Goal: Transaction & Acquisition: Subscribe to service/newsletter

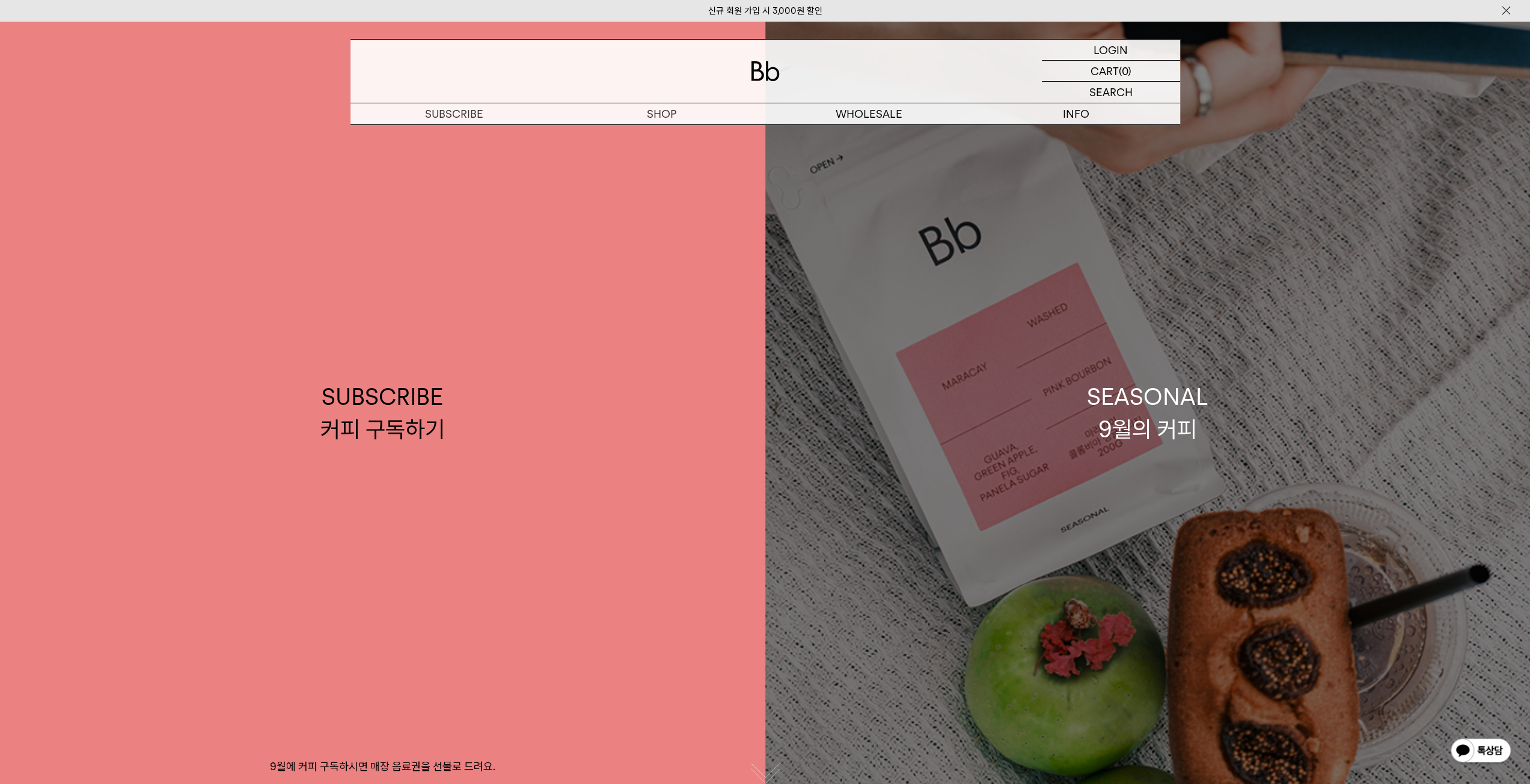
click at [1134, 419] on div "SEASONAL 9월의 커피" at bounding box center [1147, 413] width 121 height 64
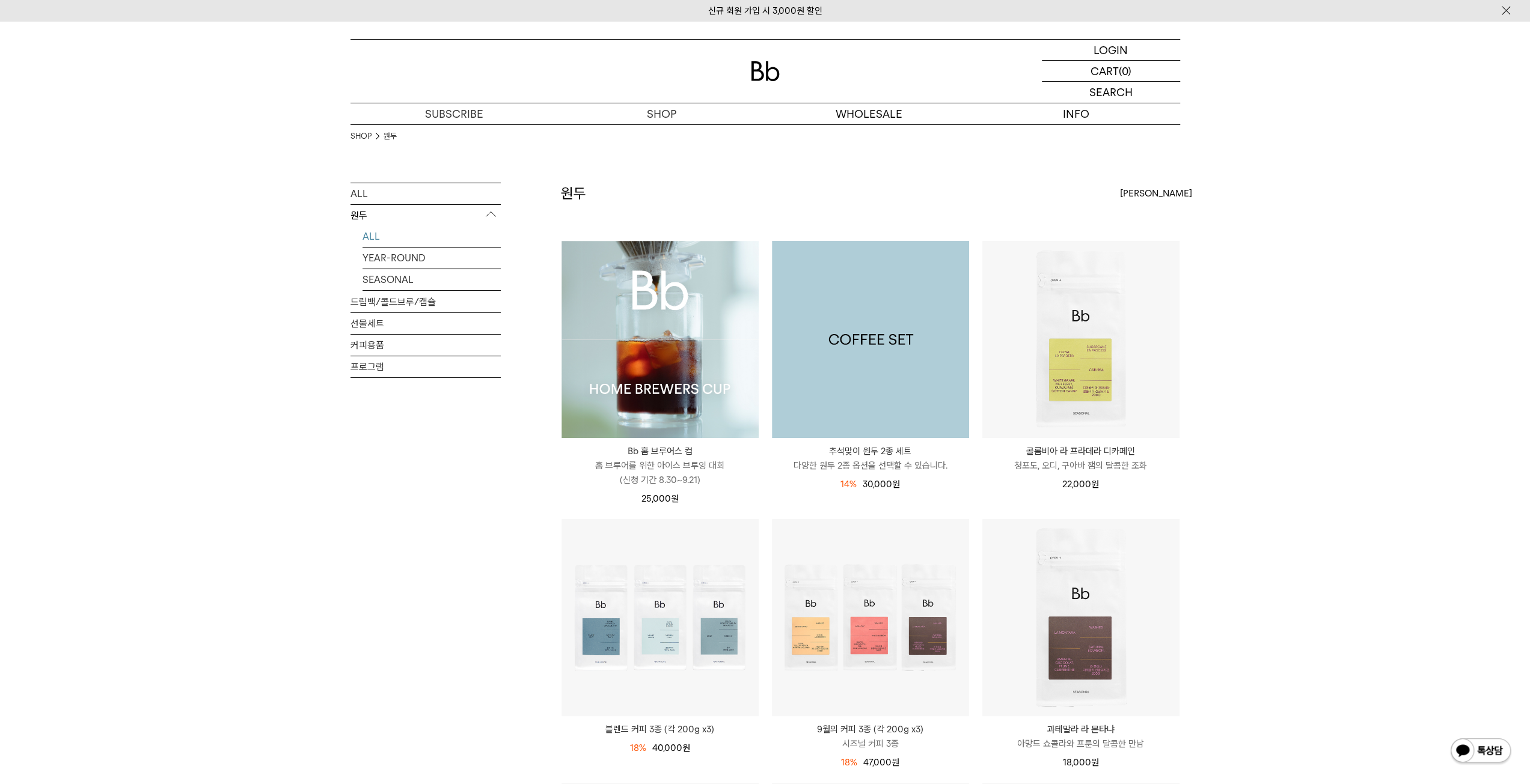
click at [897, 388] on img at bounding box center [870, 339] width 197 height 197
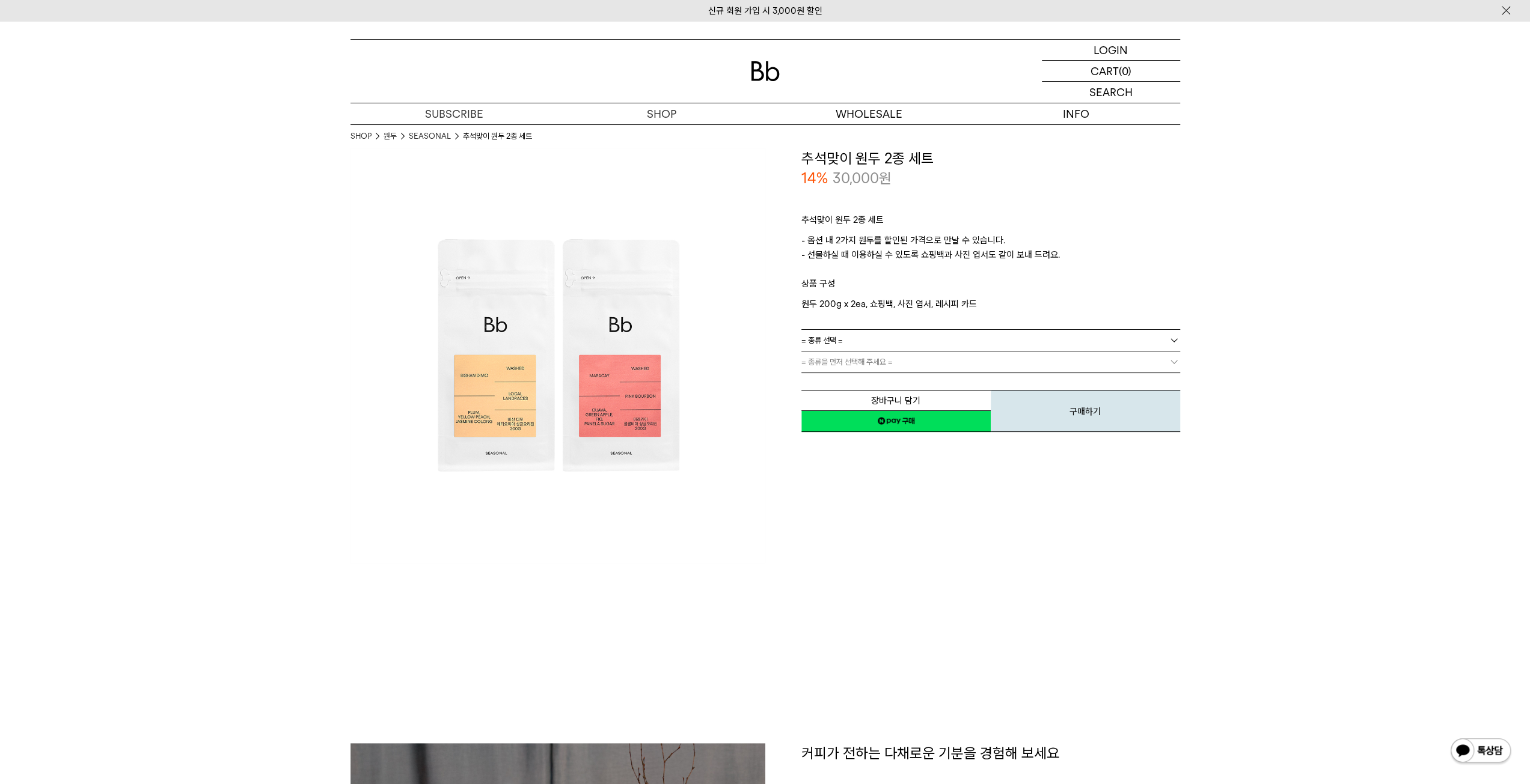
click at [882, 337] on link "= 종류 선택 =" at bounding box center [990, 340] width 379 height 21
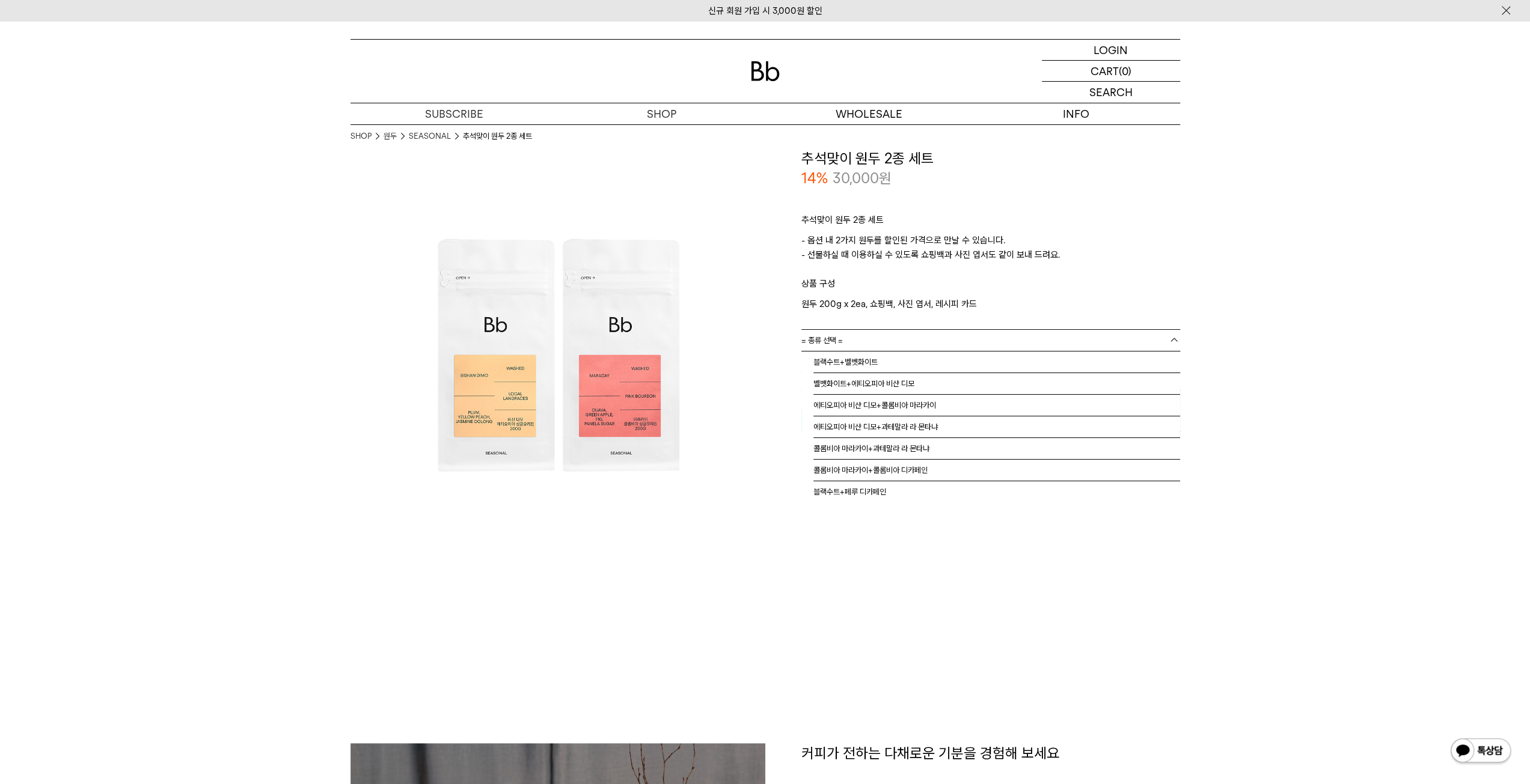
click at [882, 337] on link "= 종류 선택 =" at bounding box center [990, 340] width 379 height 21
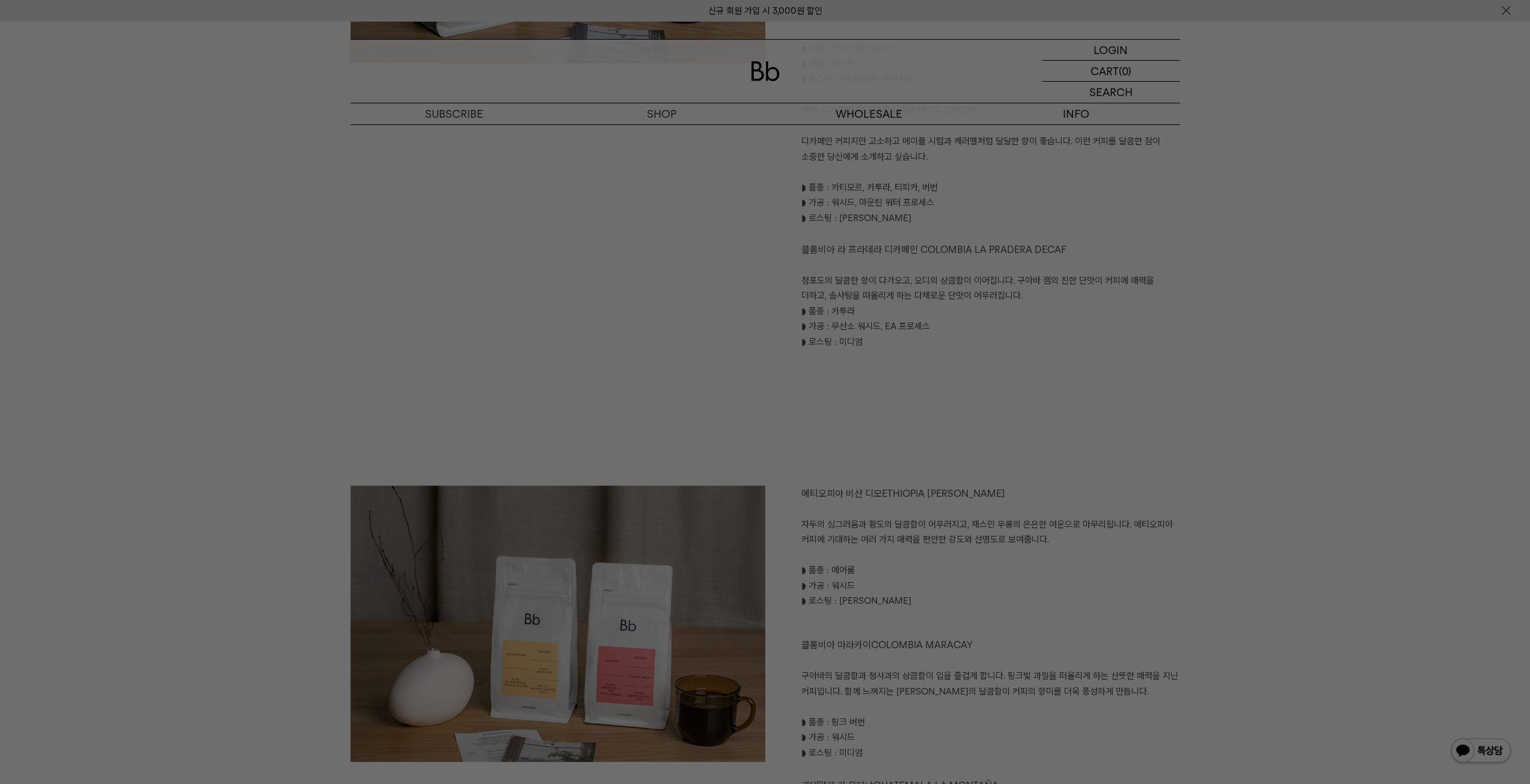
scroll to position [962, 0]
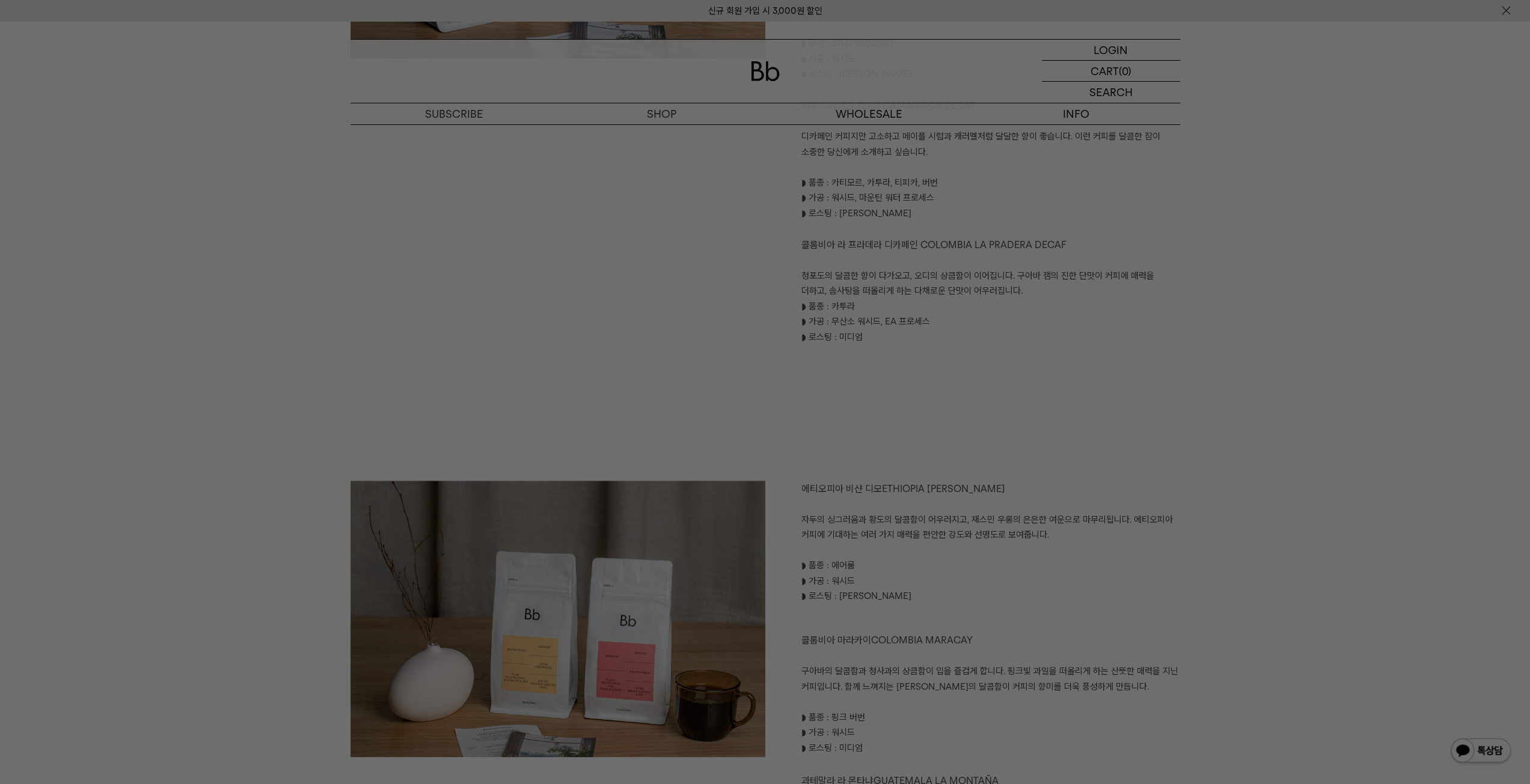
click at [1168, 353] on div at bounding box center [765, 392] width 1530 height 784
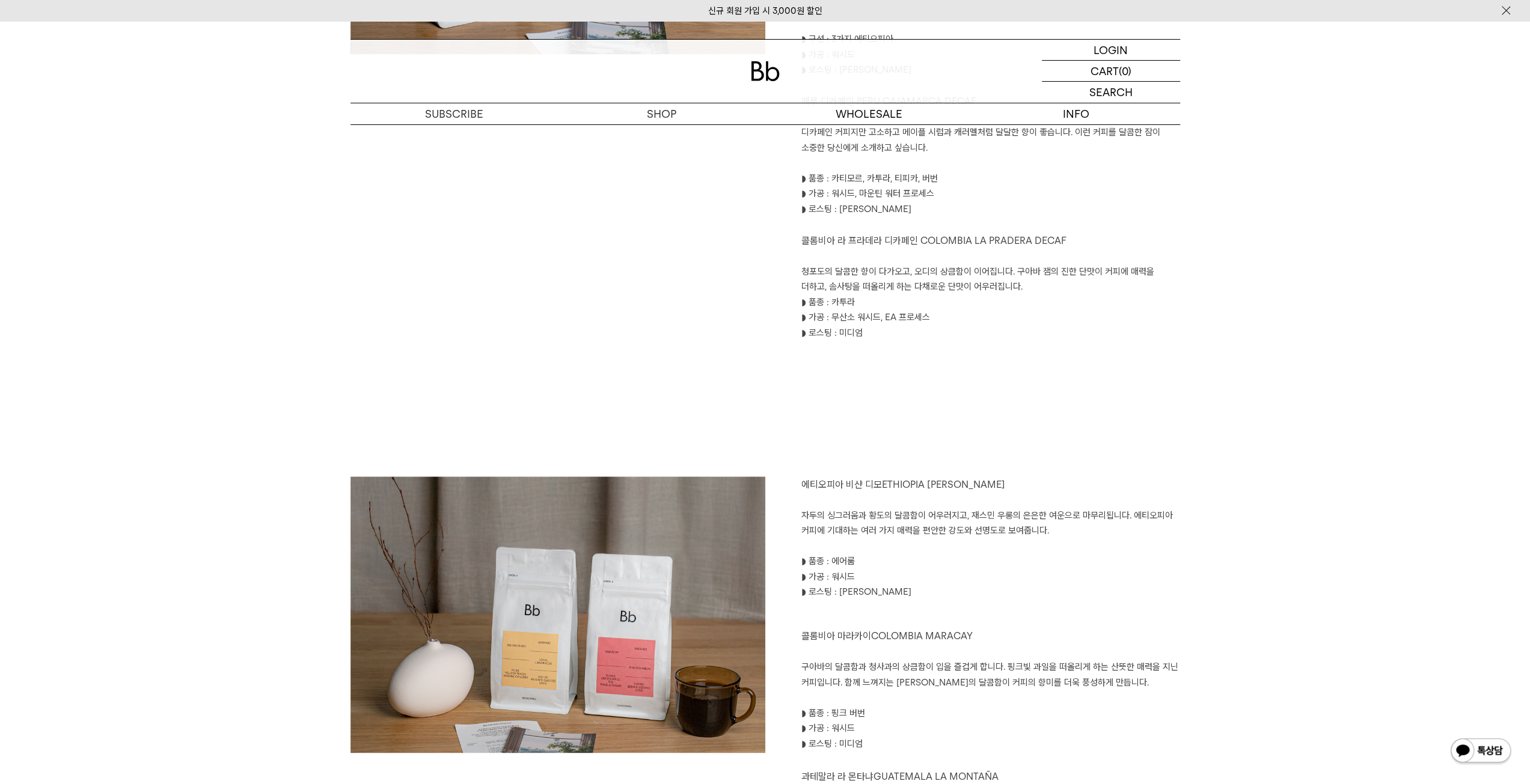
scroll to position [792, 0]
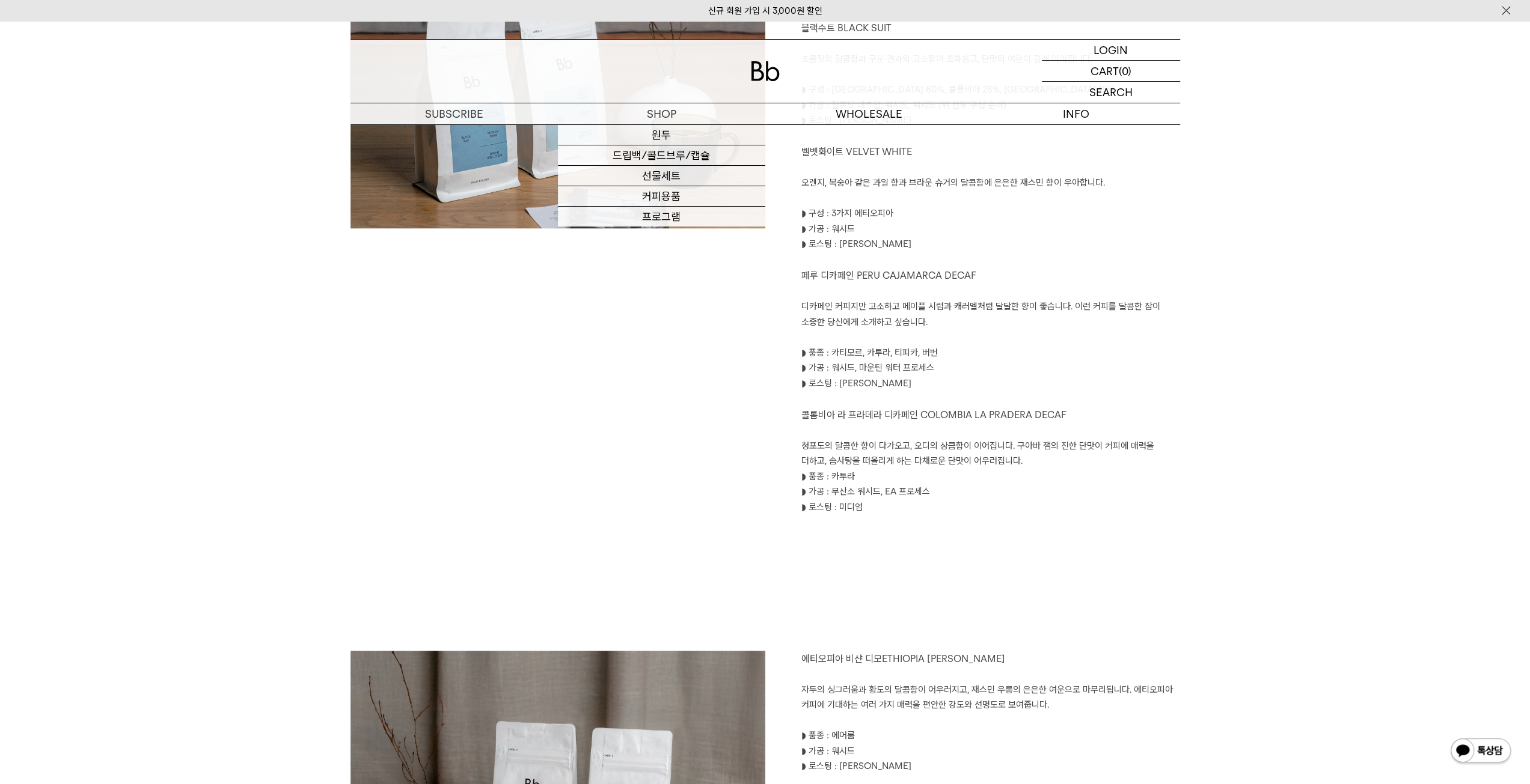
click at [768, 62] on img at bounding box center [765, 71] width 29 height 20
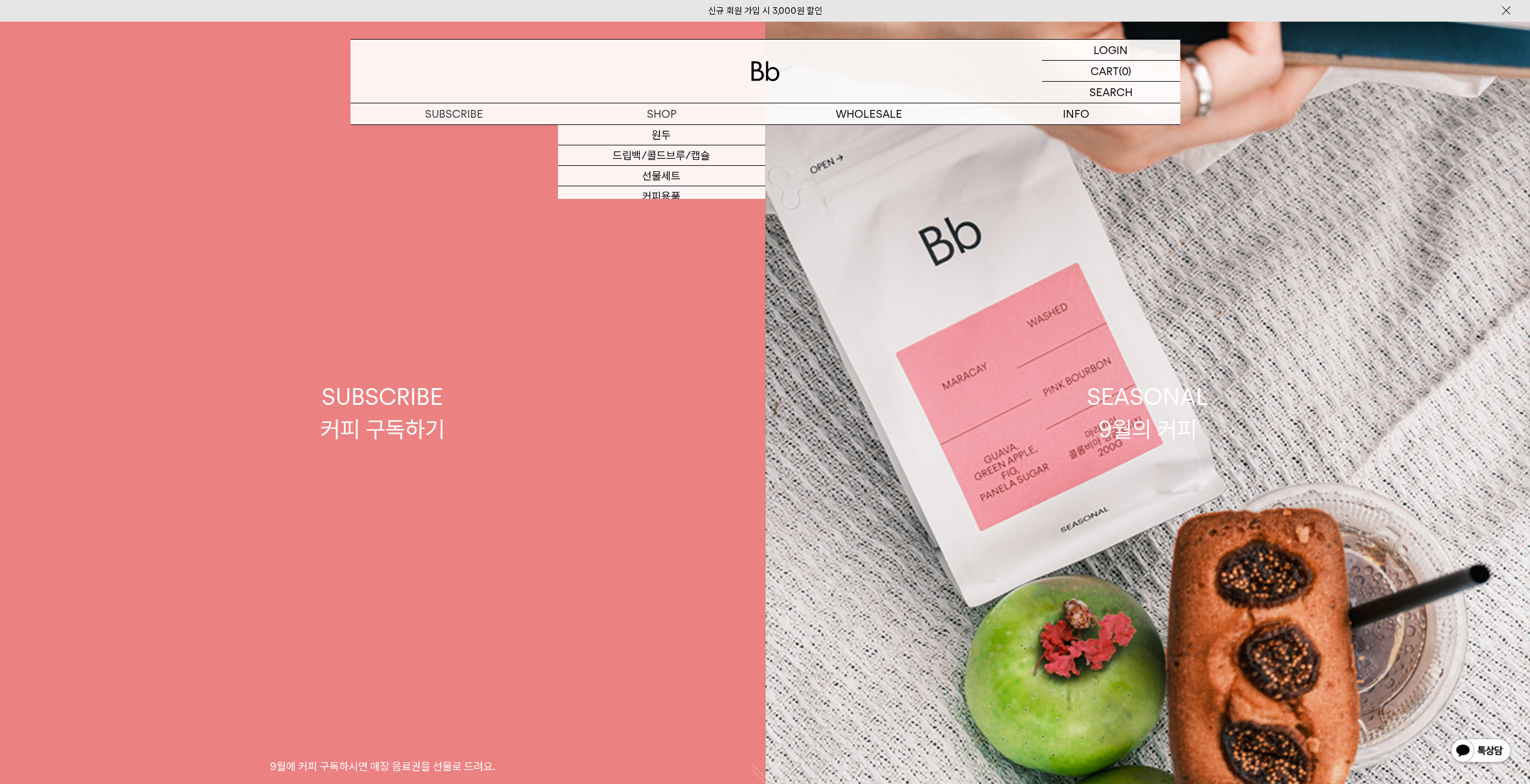
click at [385, 415] on div "SUBSCRIBE 커피 구독하기" at bounding box center [382, 413] width 124 height 64
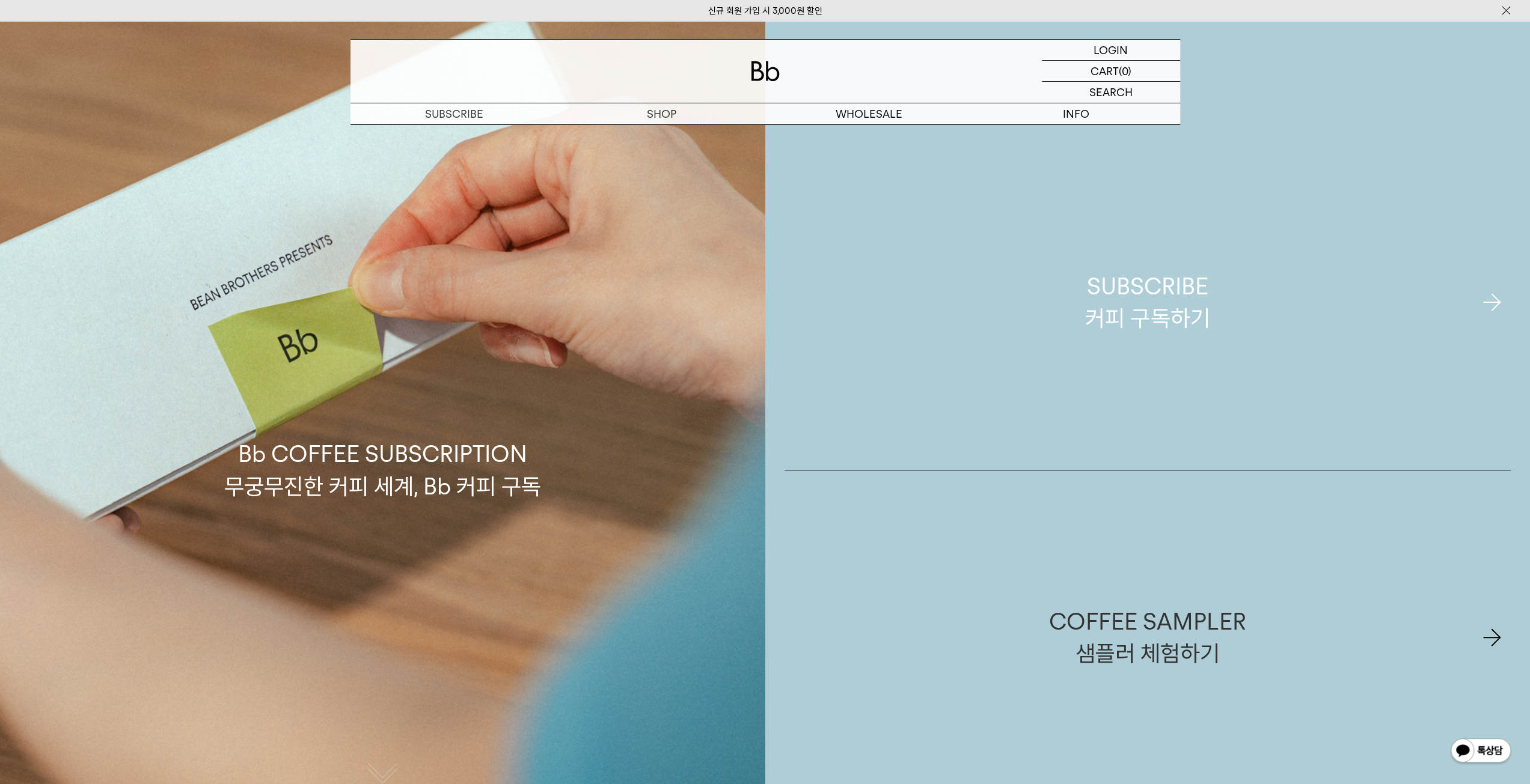
click at [1118, 306] on div "SUBSCRIBE 커피 구독하기" at bounding box center [1147, 302] width 124 height 64
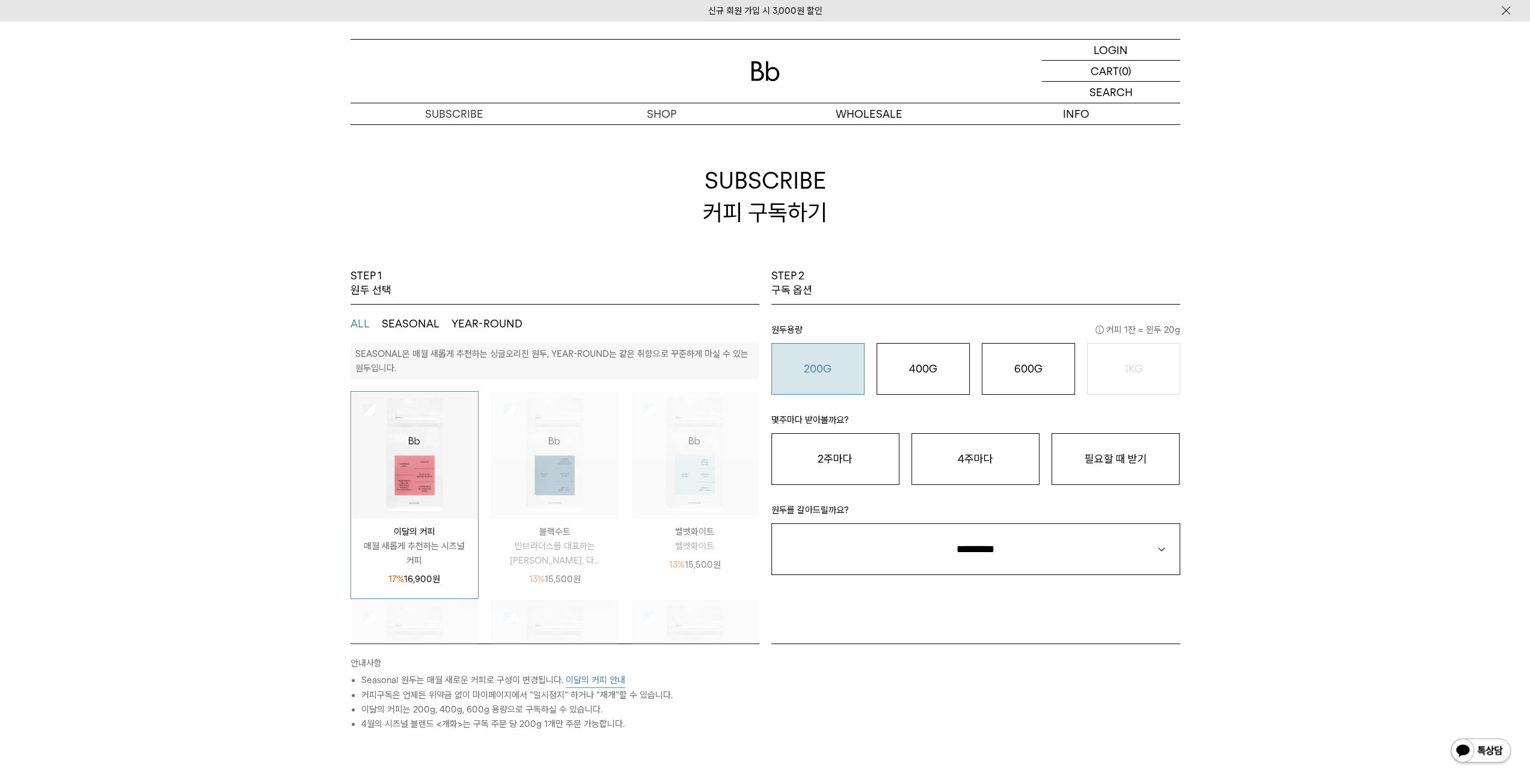
click at [816, 370] on o "200G" at bounding box center [818, 368] width 28 height 13
click at [826, 427] on p "몇주마다 받아볼까요?" at bounding box center [975, 423] width 409 height 20
click at [827, 460] on button "2주마다" at bounding box center [835, 459] width 128 height 52
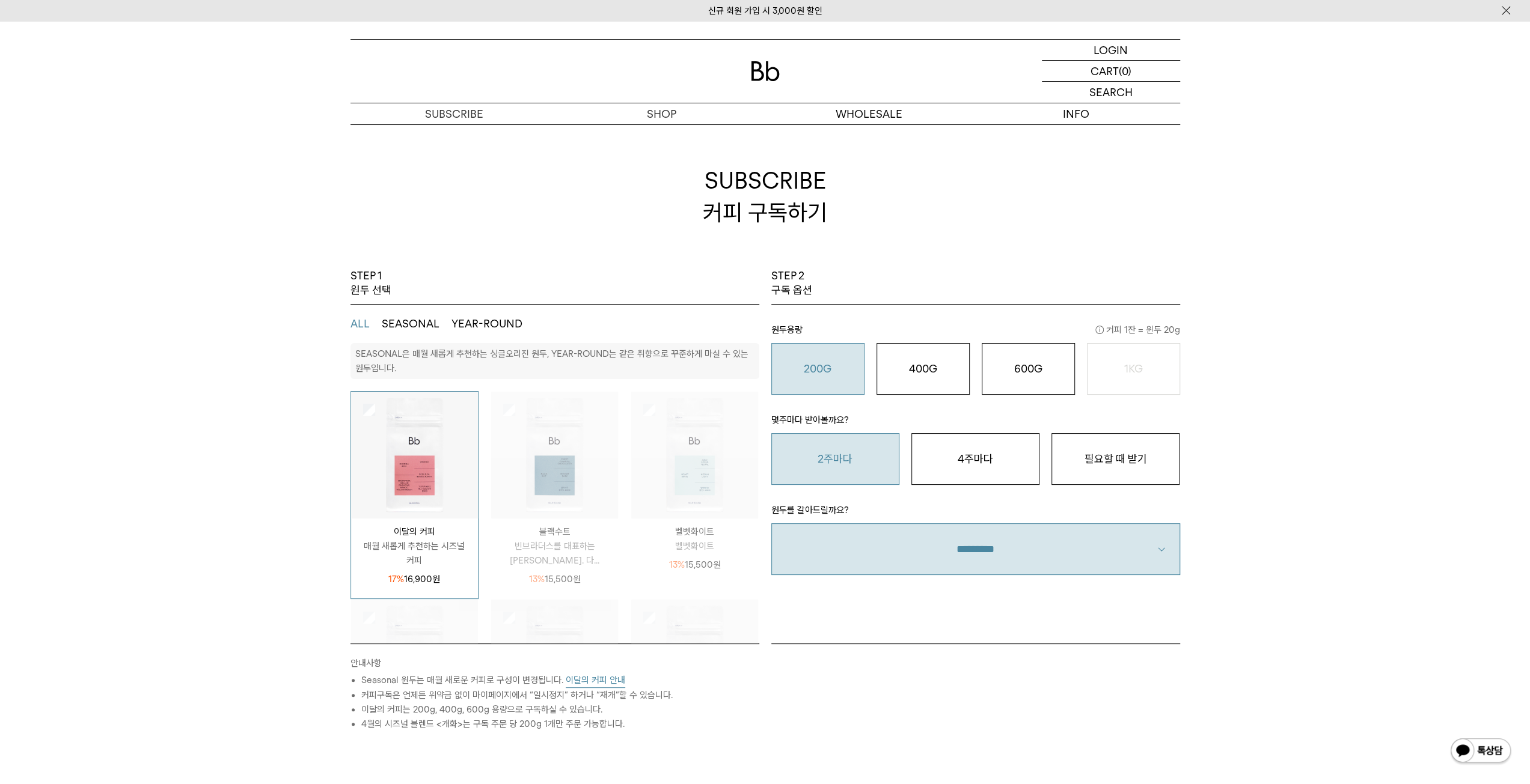
click at [1113, 555] on select "**********" at bounding box center [975, 550] width 409 height 52
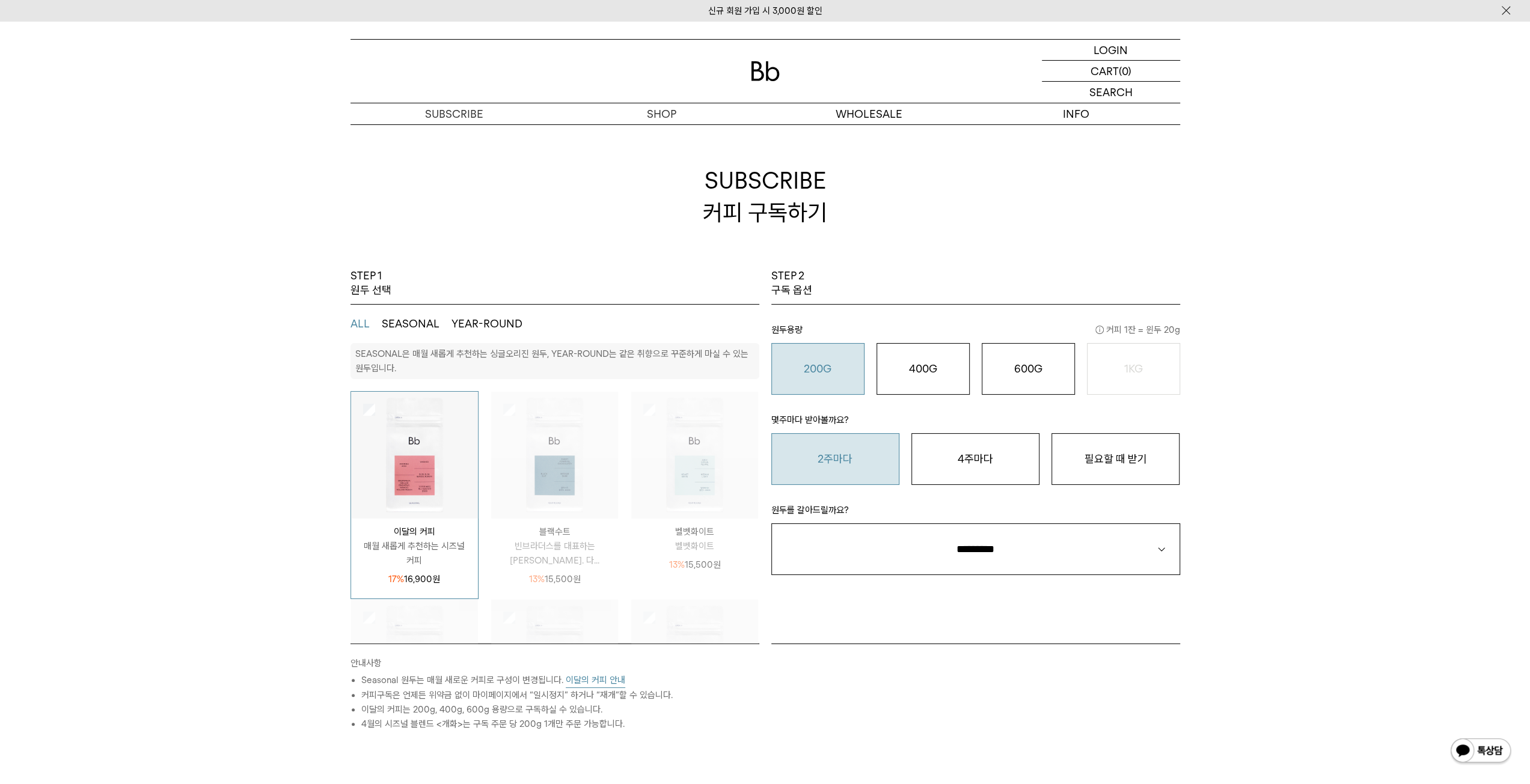
select select "**"
click at [771, 524] on select "**********" at bounding box center [975, 550] width 409 height 52
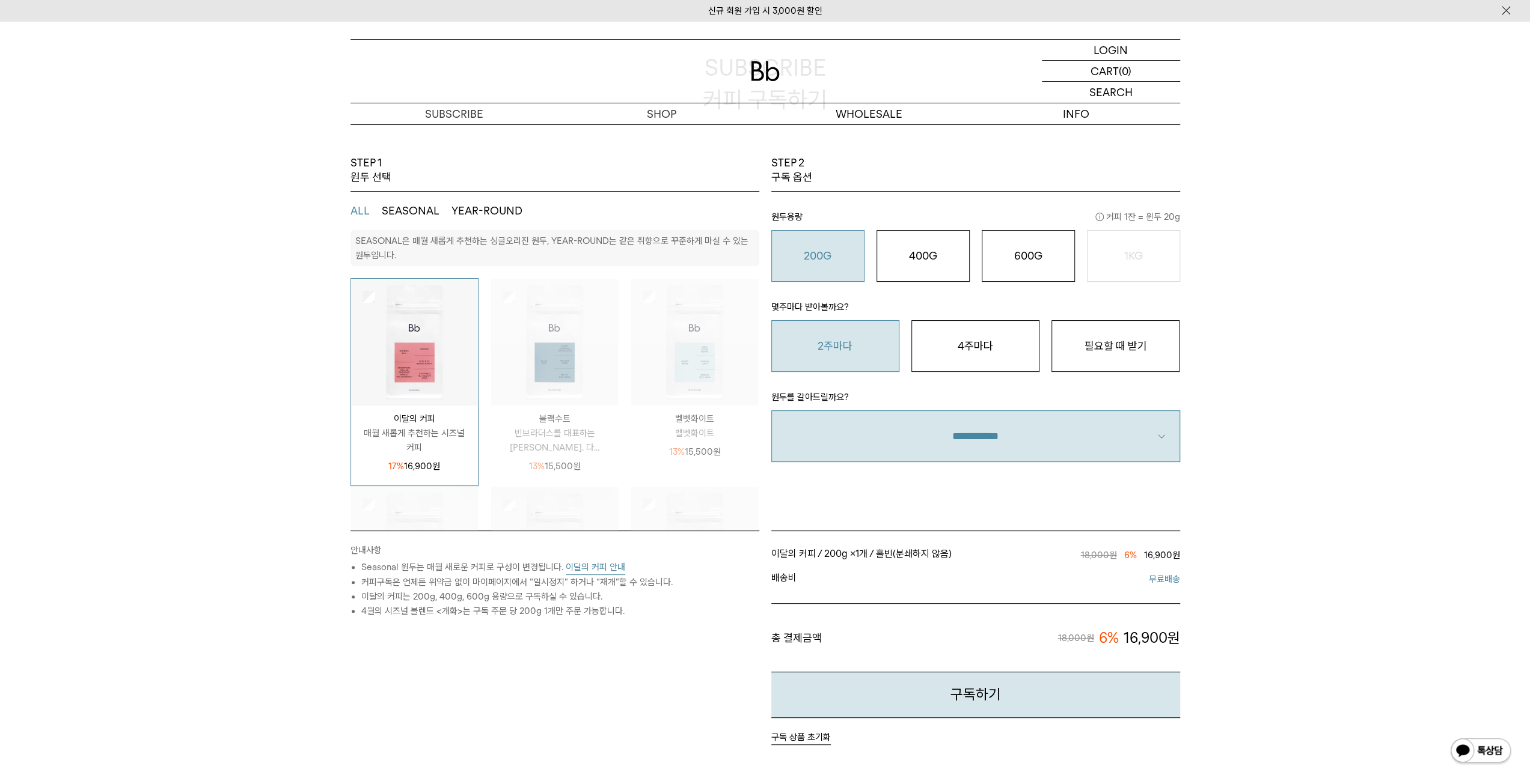
scroll to position [120, 0]
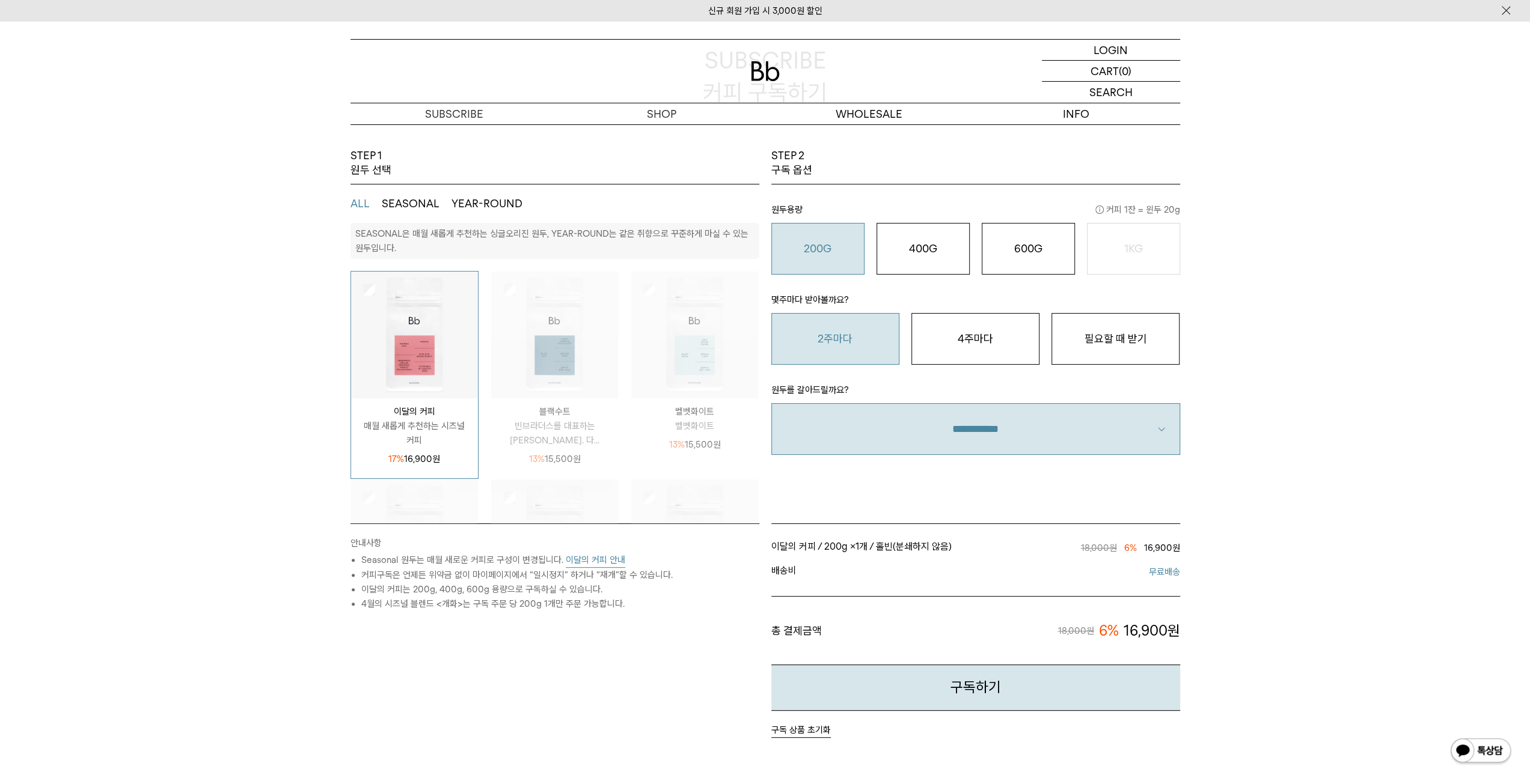
click at [407, 203] on button "SEASONAL" at bounding box center [411, 204] width 58 height 14
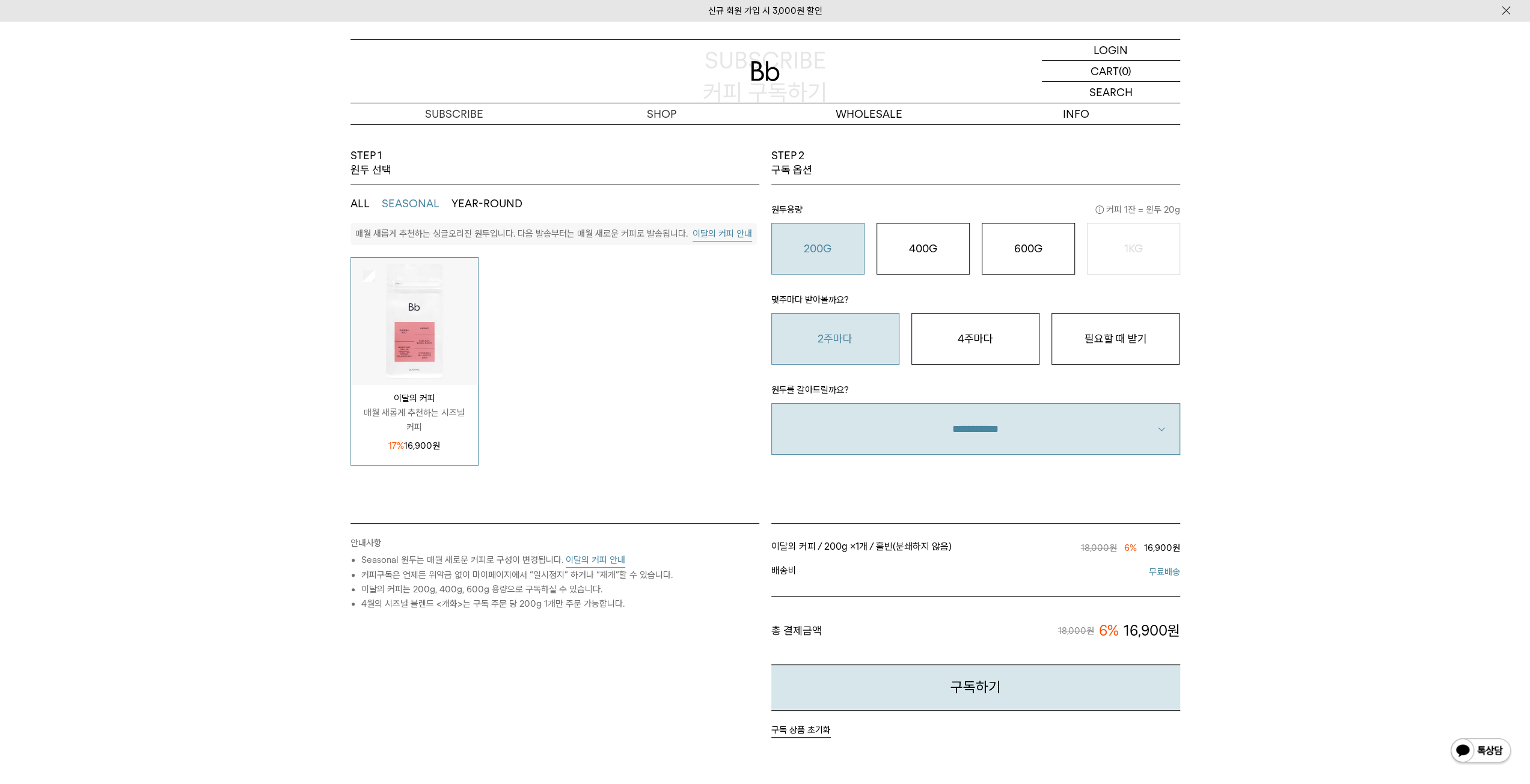
click at [466, 197] on button "YEAR-ROUND" at bounding box center [486, 204] width 71 height 14
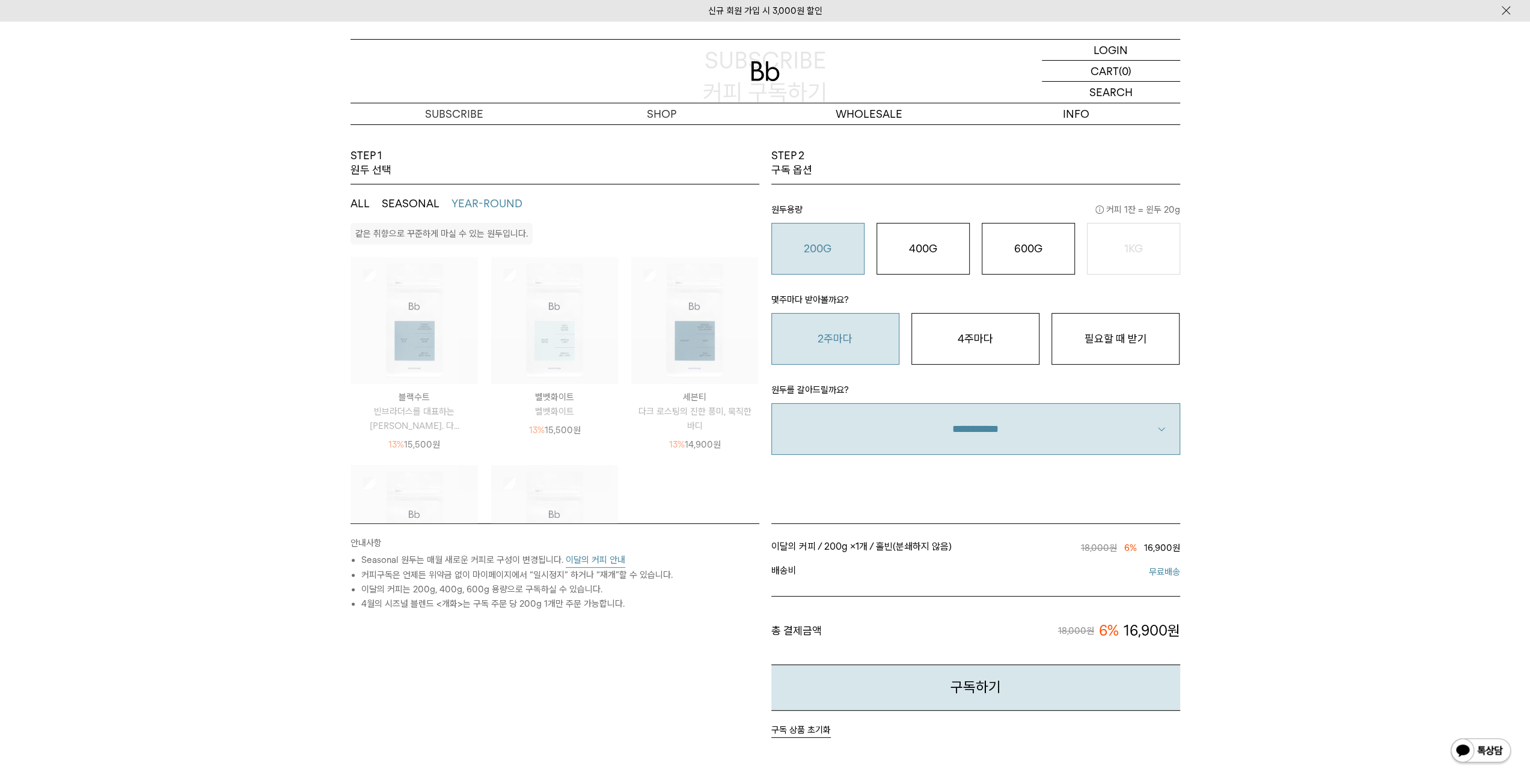
click at [415, 204] on button "SEASONAL" at bounding box center [411, 204] width 58 height 14
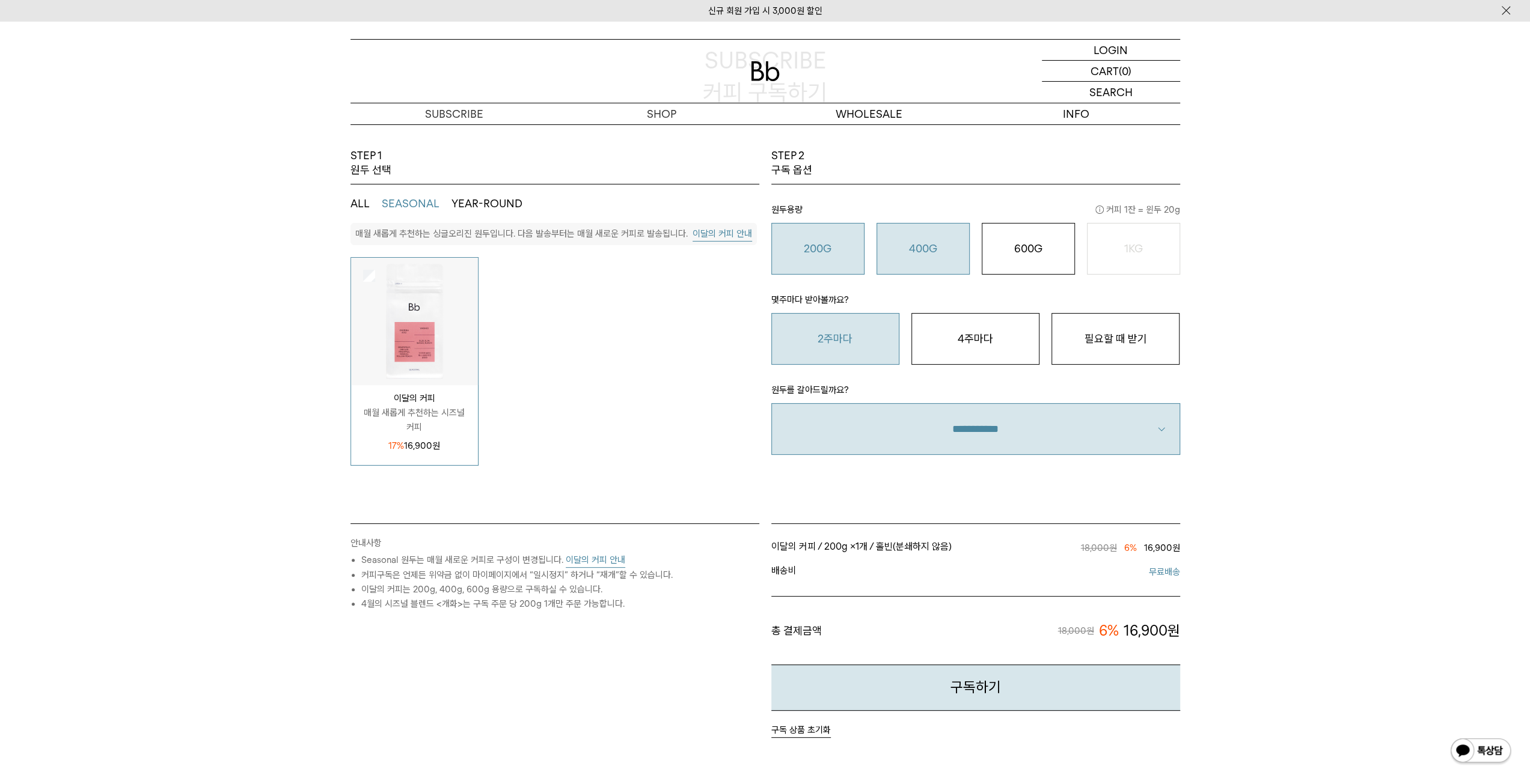
click at [927, 255] on button "400G 31,000 원" at bounding box center [922, 249] width 93 height 52
click at [831, 257] on button "200G 16,900 원" at bounding box center [817, 249] width 93 height 52
click at [1018, 252] on o "600G" at bounding box center [1028, 248] width 28 height 13
click at [940, 248] on div "400G 31,000 원" at bounding box center [923, 249] width 80 height 14
click at [798, 248] on div "200G 16,900 원" at bounding box center [818, 249] width 80 height 14
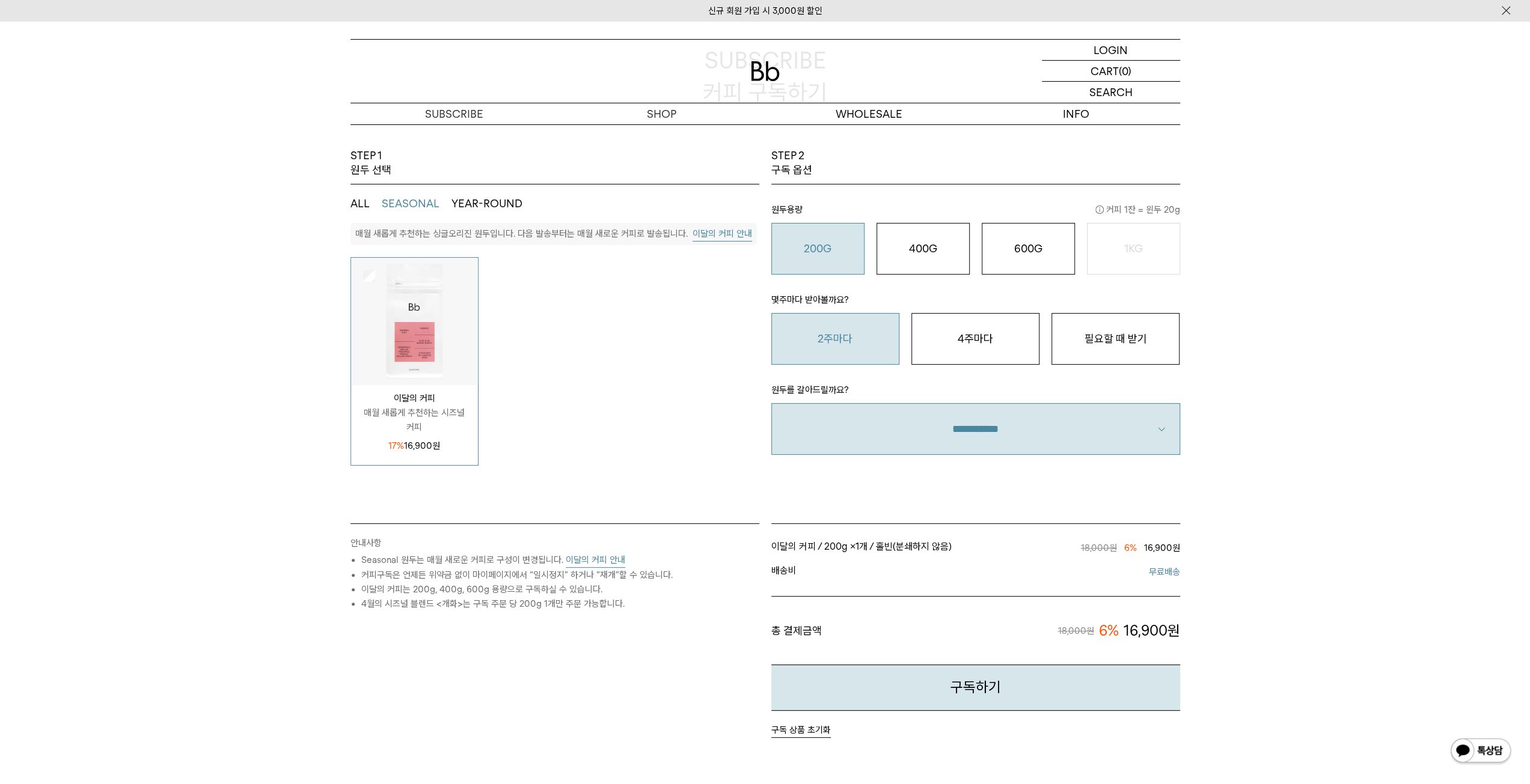
drag, startPoint x: 898, startPoint y: 257, endPoint x: 980, endPoint y: 260, distance: 82.4
click at [899, 257] on button "400G 31,000 원" at bounding box center [922, 249] width 93 height 52
click at [1042, 257] on button "600G 43,000 원" at bounding box center [1027, 249] width 93 height 52
click at [922, 259] on button "400G 31,000 원" at bounding box center [922, 249] width 93 height 52
click at [863, 254] on li "200G 16,900 원" at bounding box center [817, 249] width 105 height 52
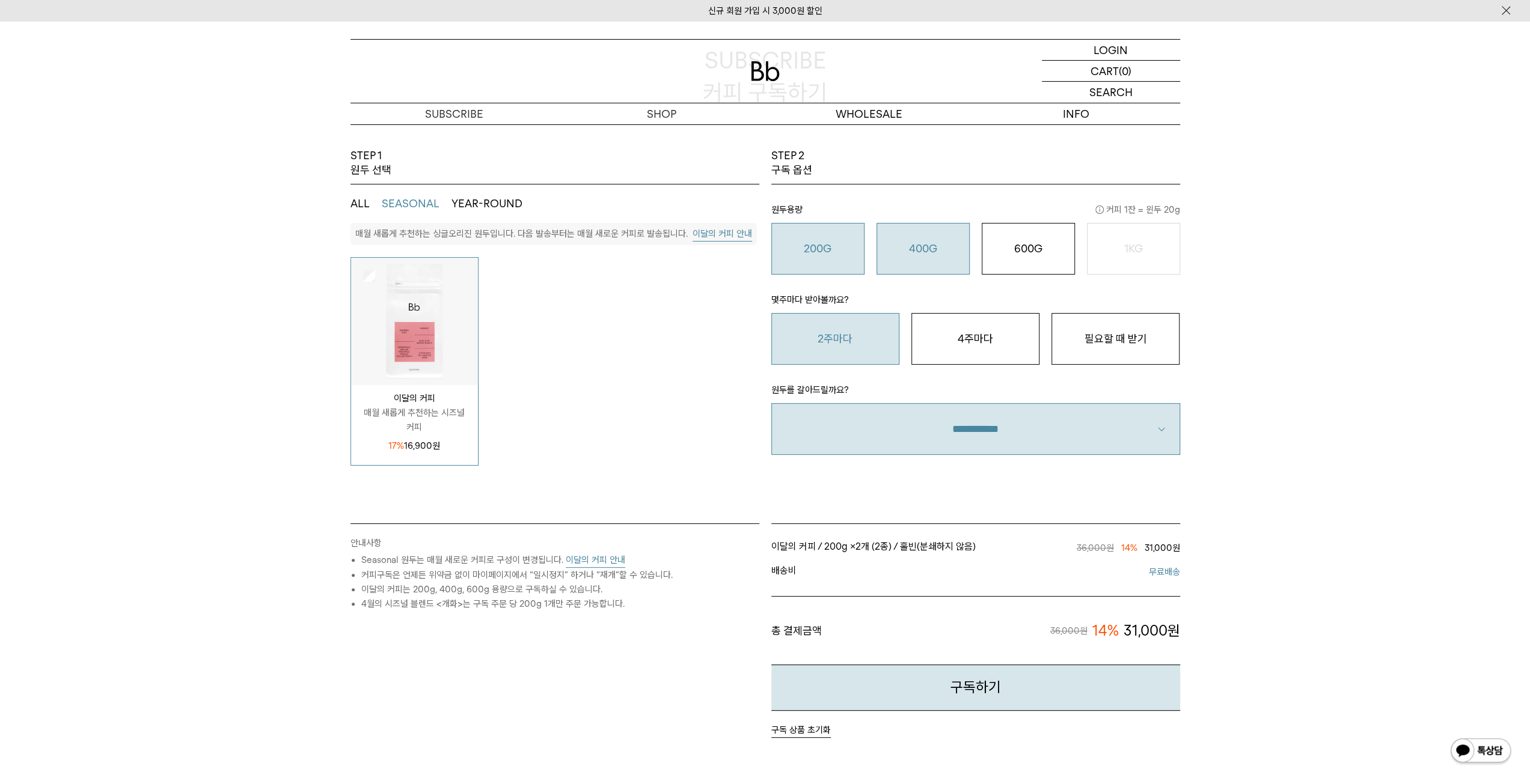
click at [844, 260] on button "200G 16,900 원" at bounding box center [817, 249] width 93 height 52
click at [912, 258] on button "400G 31,000 원" at bounding box center [922, 249] width 93 height 52
click at [819, 260] on button "200G 16,900 원" at bounding box center [817, 249] width 93 height 52
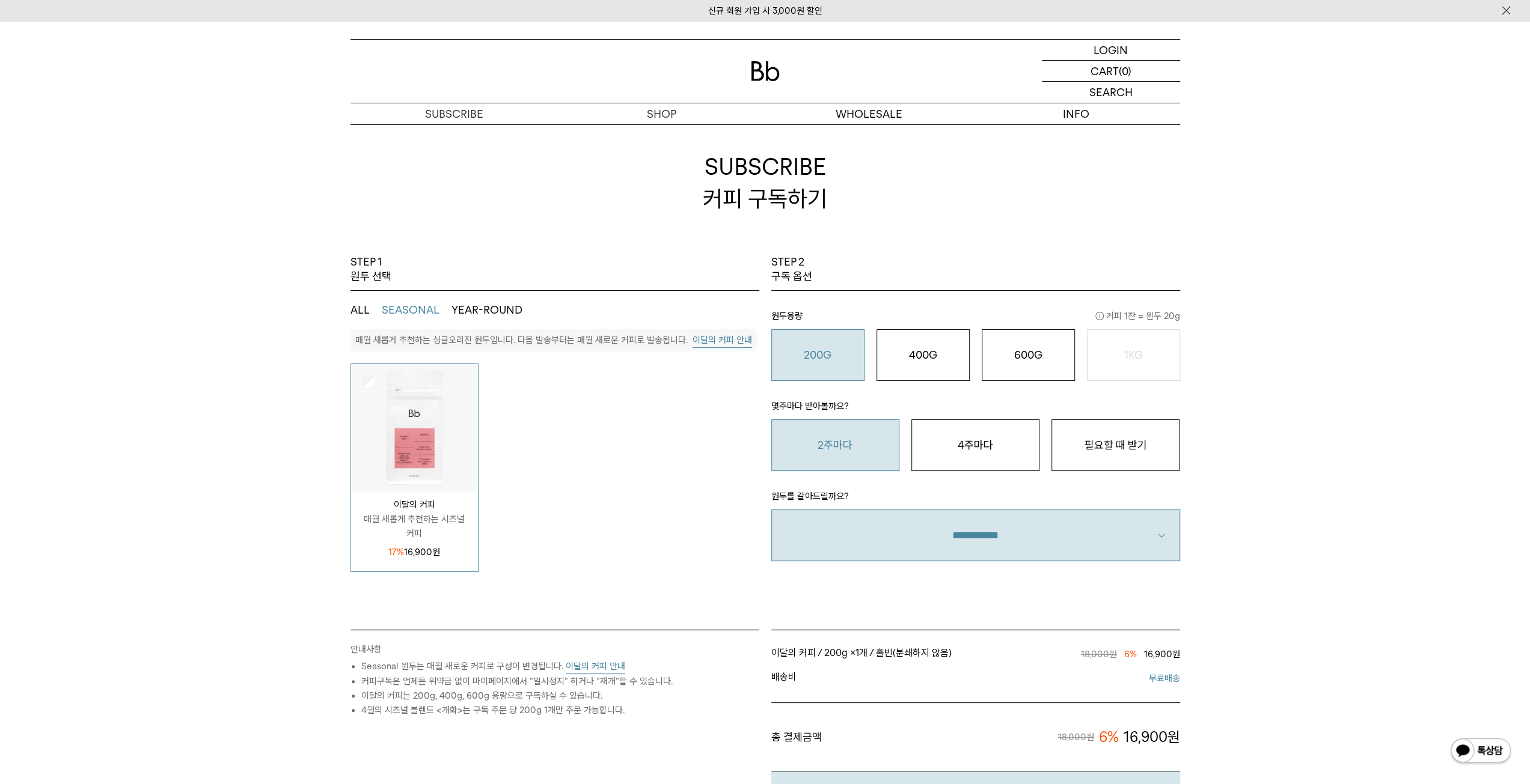
scroll to position [0, 0]
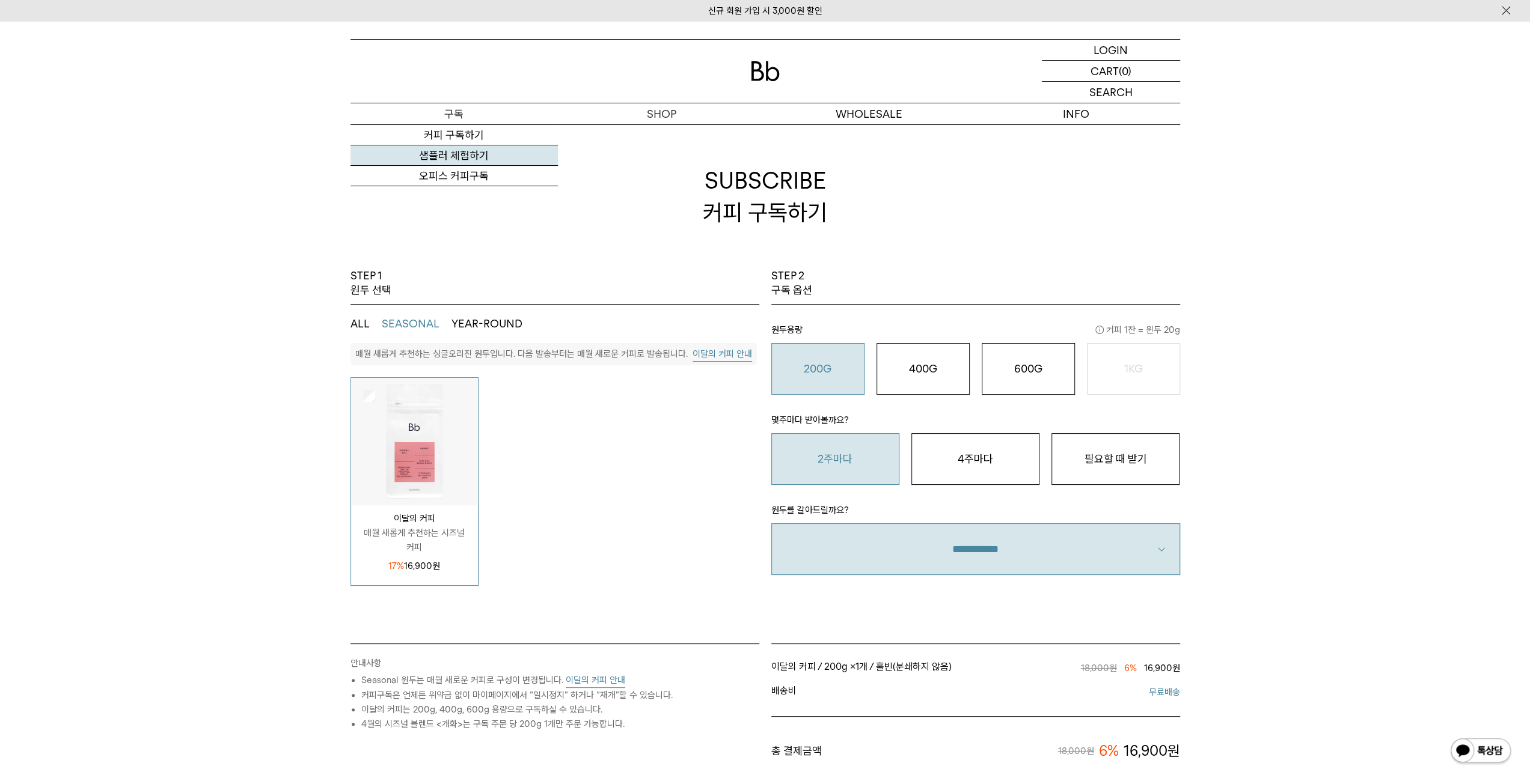
click at [448, 154] on link "샘플러 체험하기" at bounding box center [453, 155] width 207 height 20
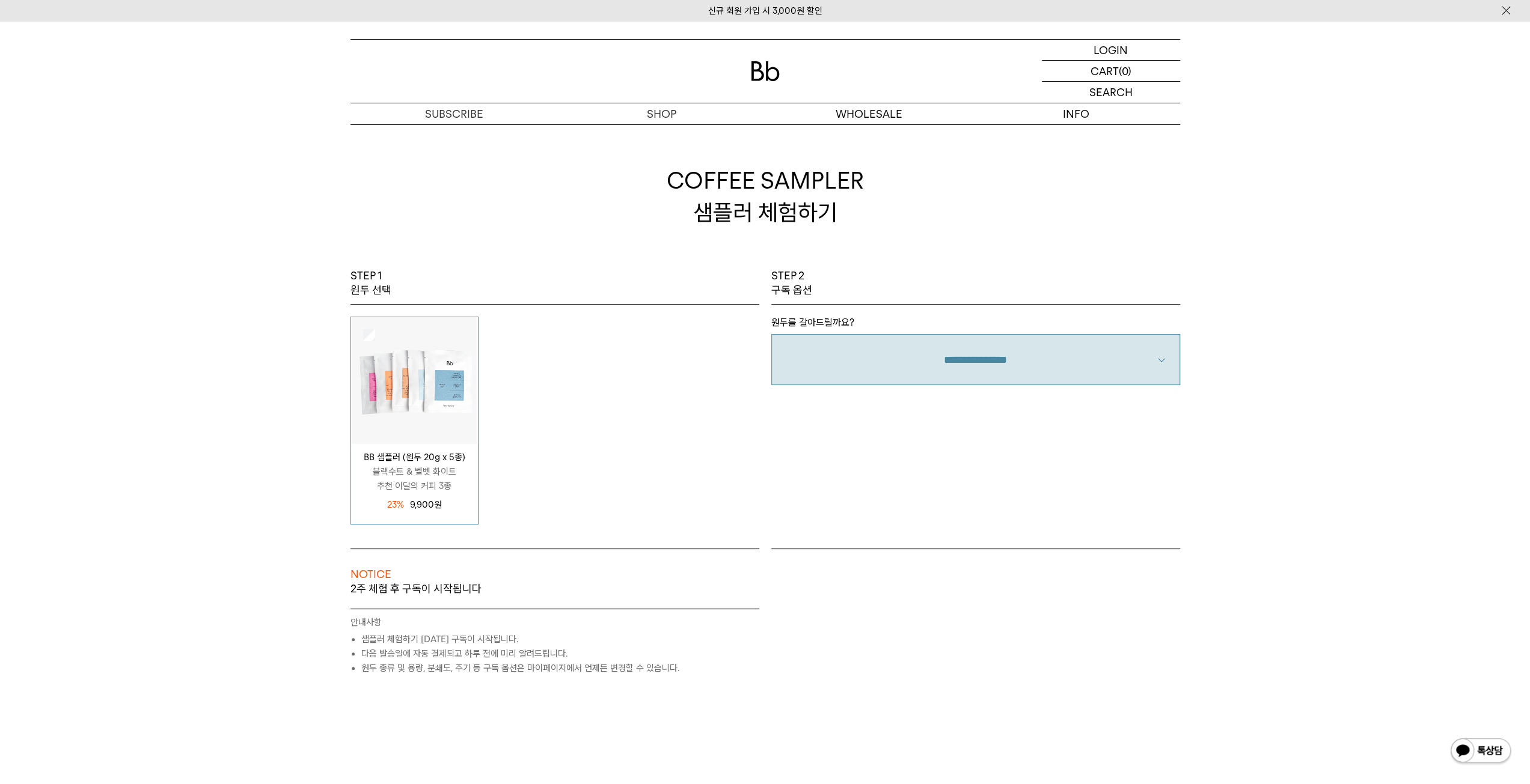
click at [902, 366] on select "**********" at bounding box center [975, 360] width 409 height 52
select select "**"
click at [771, 334] on select "**********" at bounding box center [975, 360] width 409 height 52
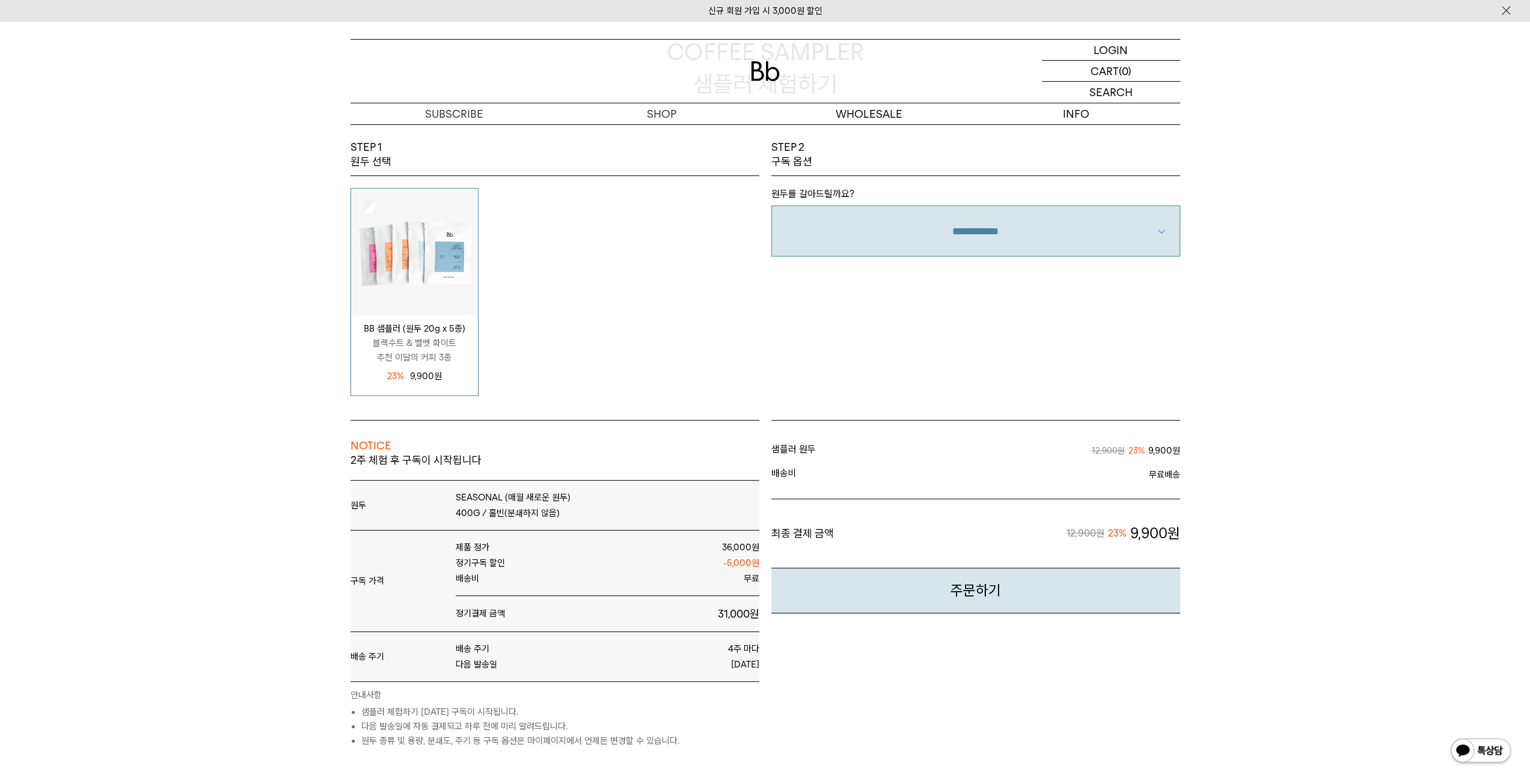
scroll to position [120, 0]
